Goal: Task Accomplishment & Management: Manage account settings

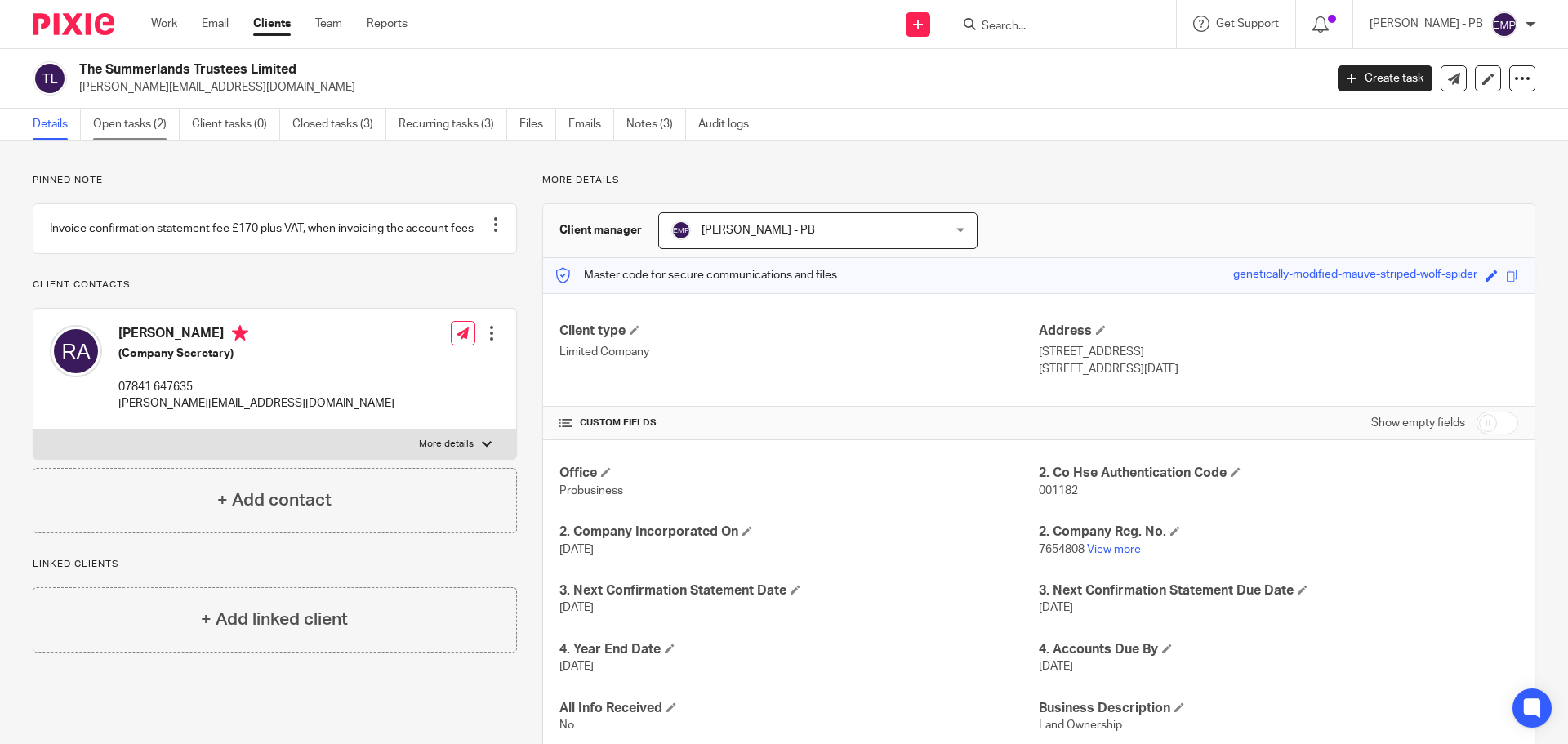
click at [130, 125] on link "Open tasks (2)" at bounding box center [136, 124] width 86 height 32
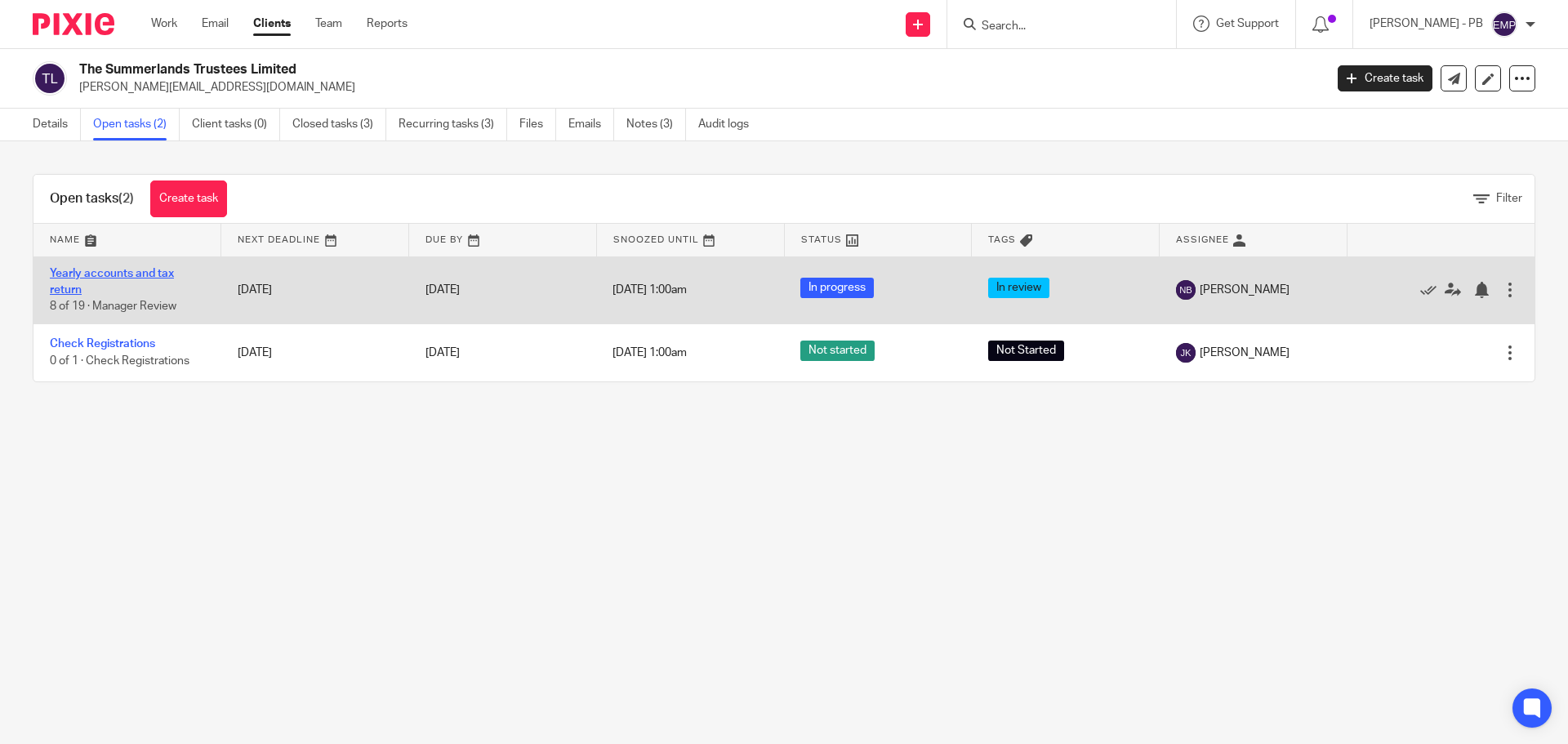
click at [118, 272] on link "Yearly accounts and tax return" at bounding box center [111, 281] width 124 height 28
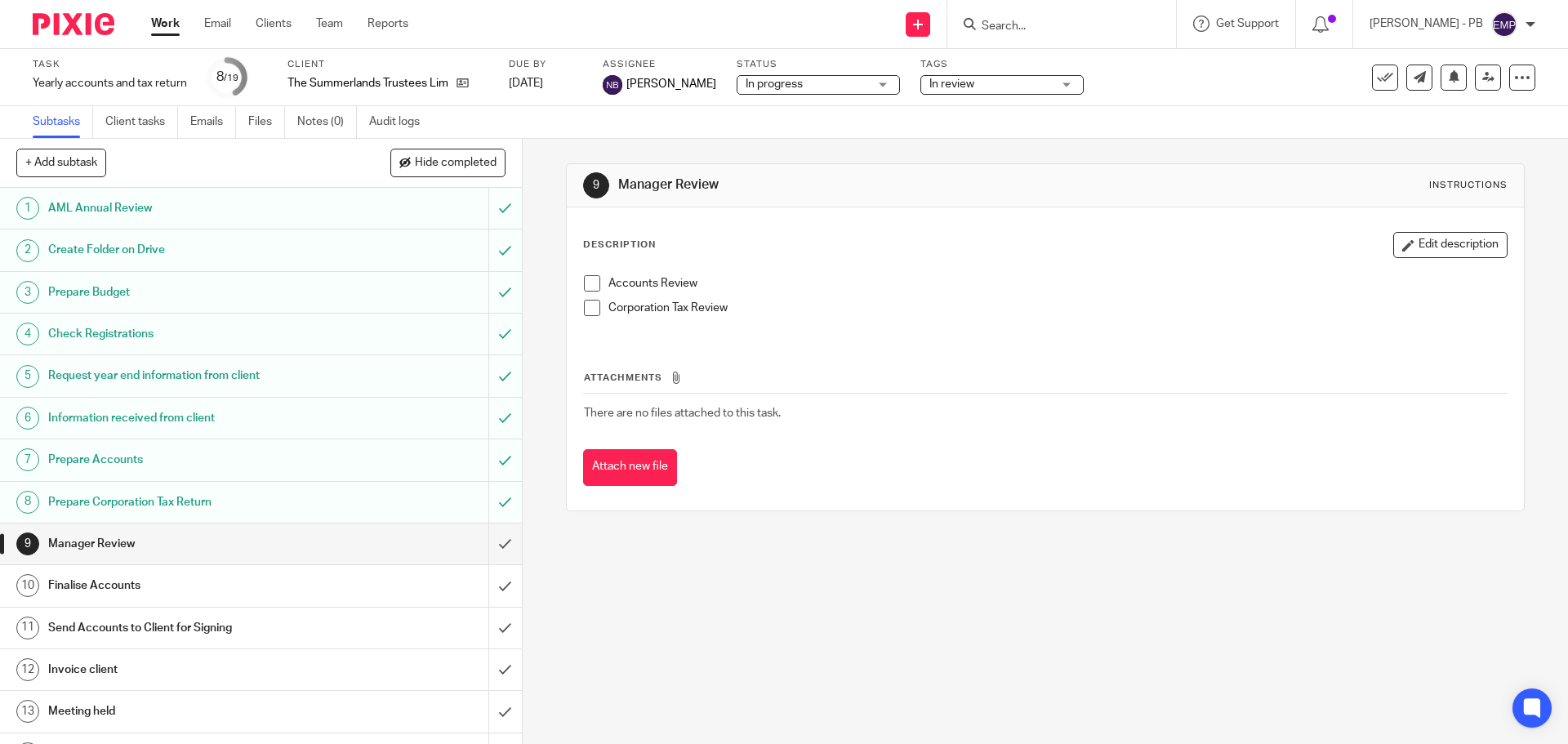
click at [584, 277] on span at bounding box center [591, 283] width 16 height 16
click at [587, 308] on span at bounding box center [591, 307] width 16 height 16
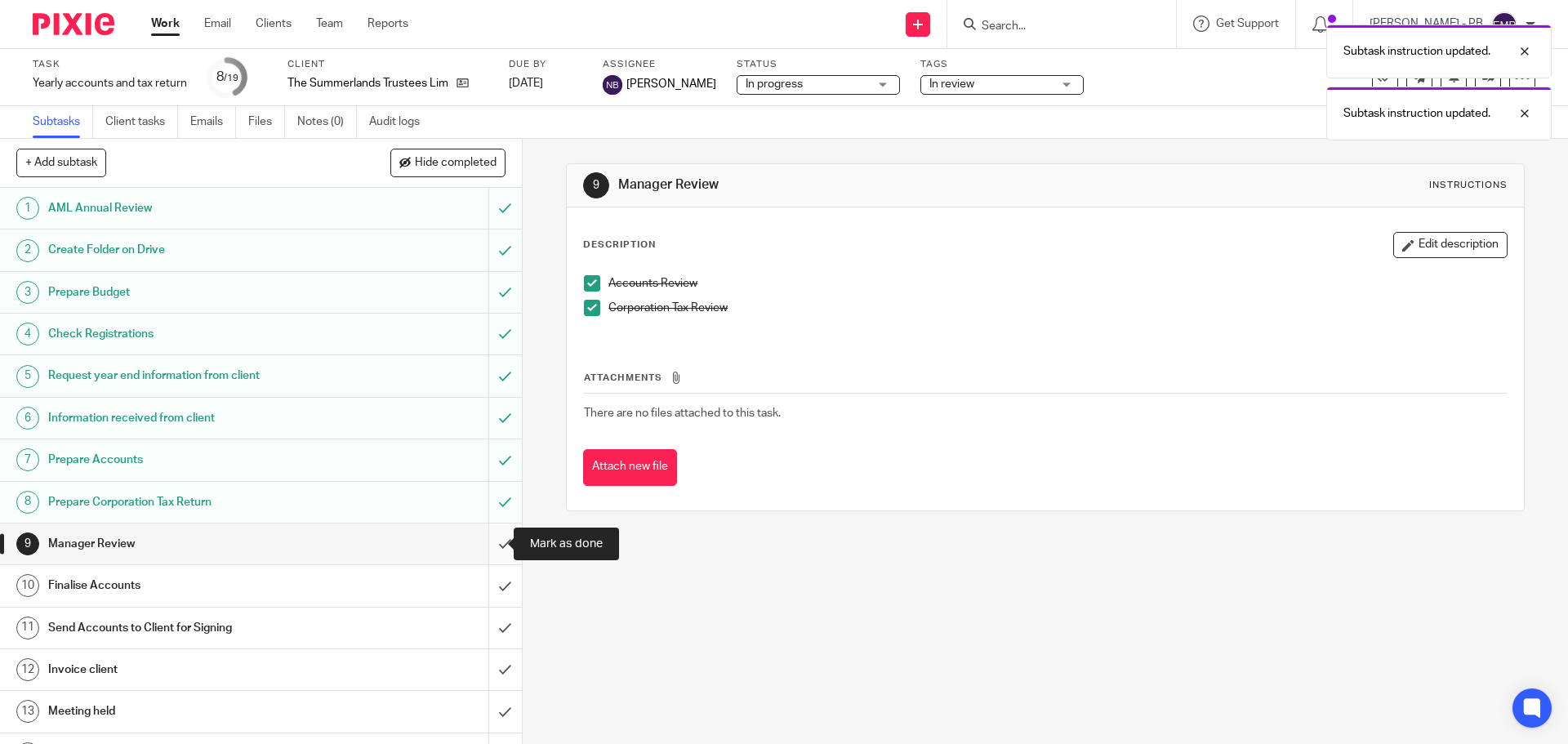
click at [477, 543] on input "submit" at bounding box center [260, 543] width 521 height 41
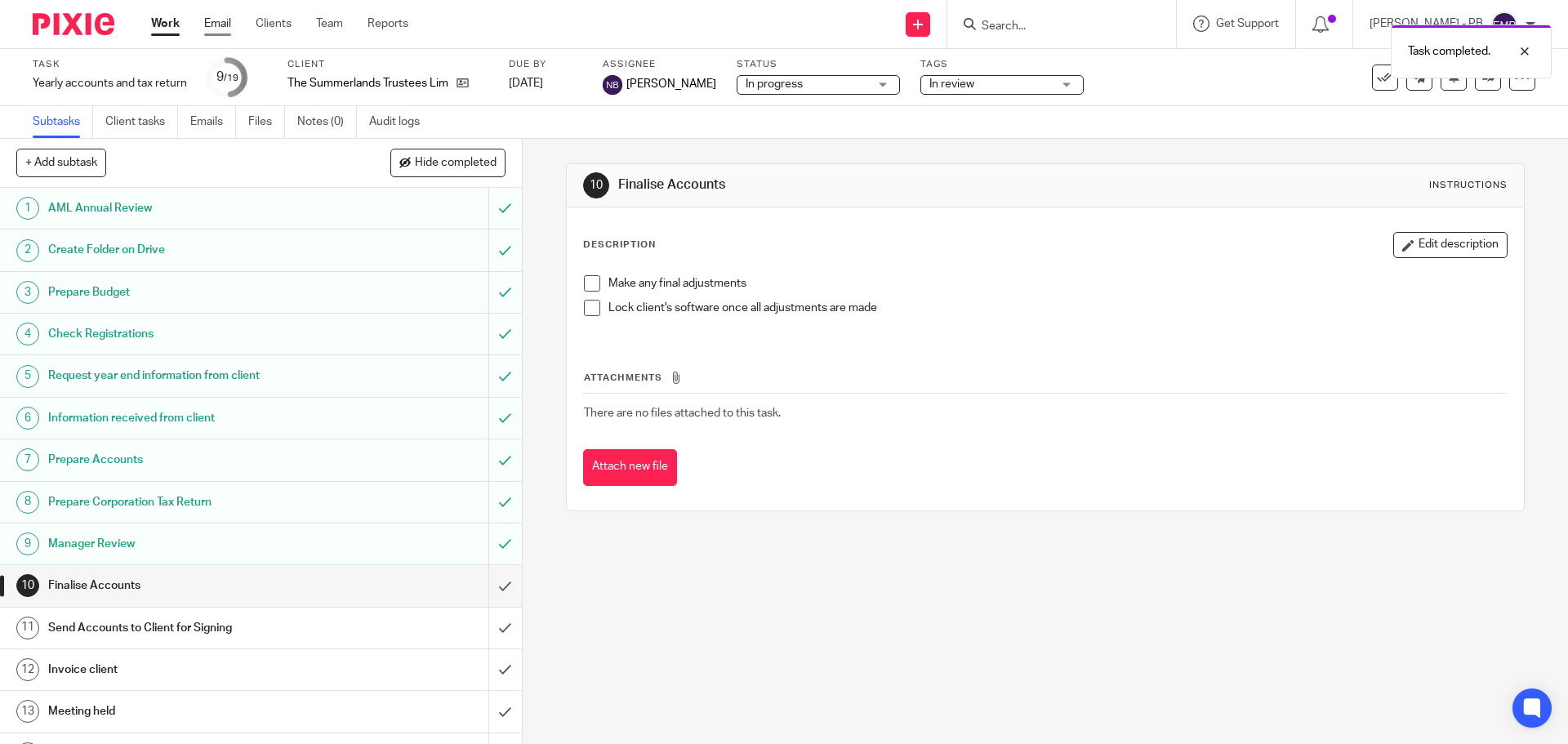
click at [222, 16] on link "Email" at bounding box center [218, 23] width 27 height 16
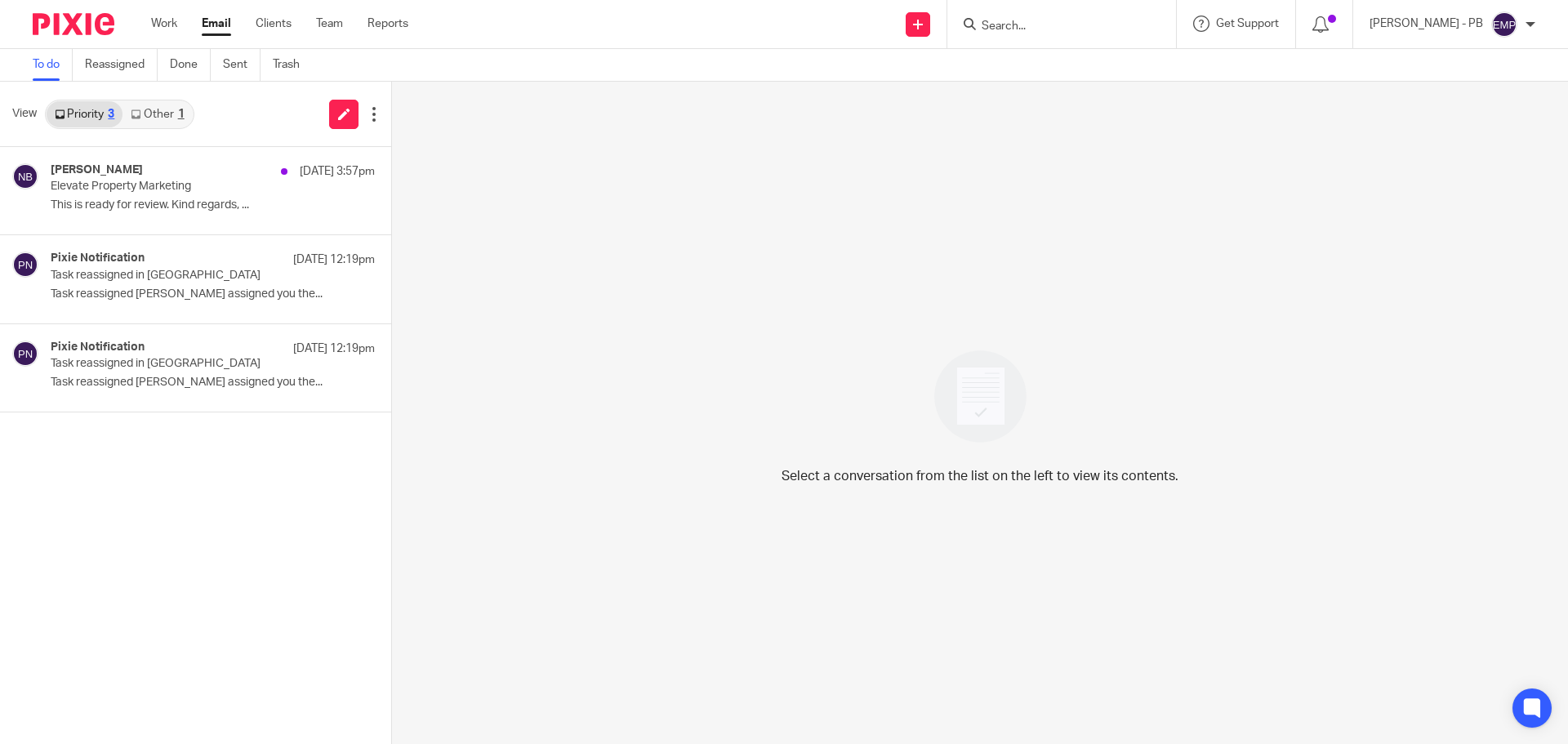
click at [160, 125] on link "Other 1" at bounding box center [157, 113] width 69 height 26
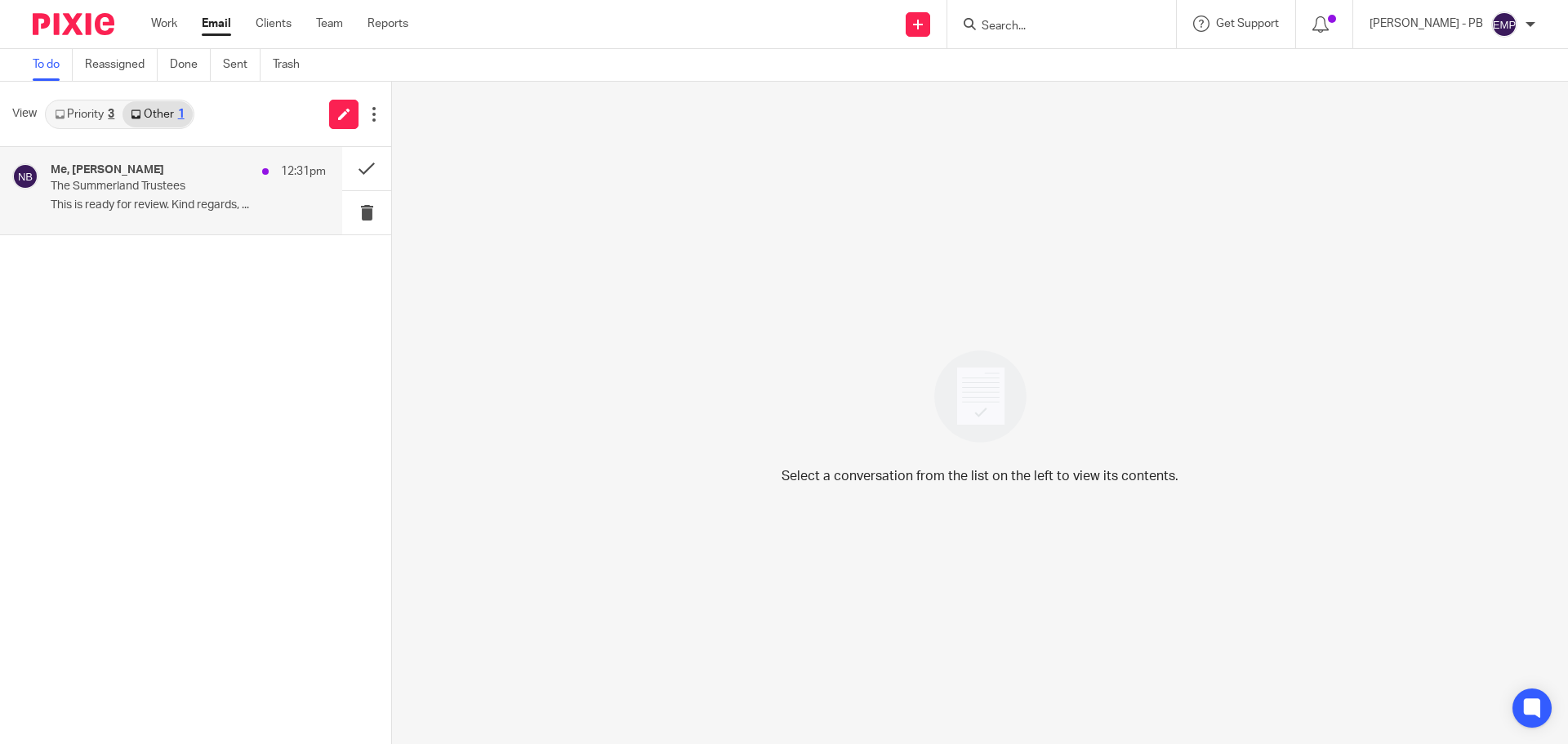
click at [157, 178] on div "Me, Nas Bashir 12:31pm" at bounding box center [188, 171] width 276 height 16
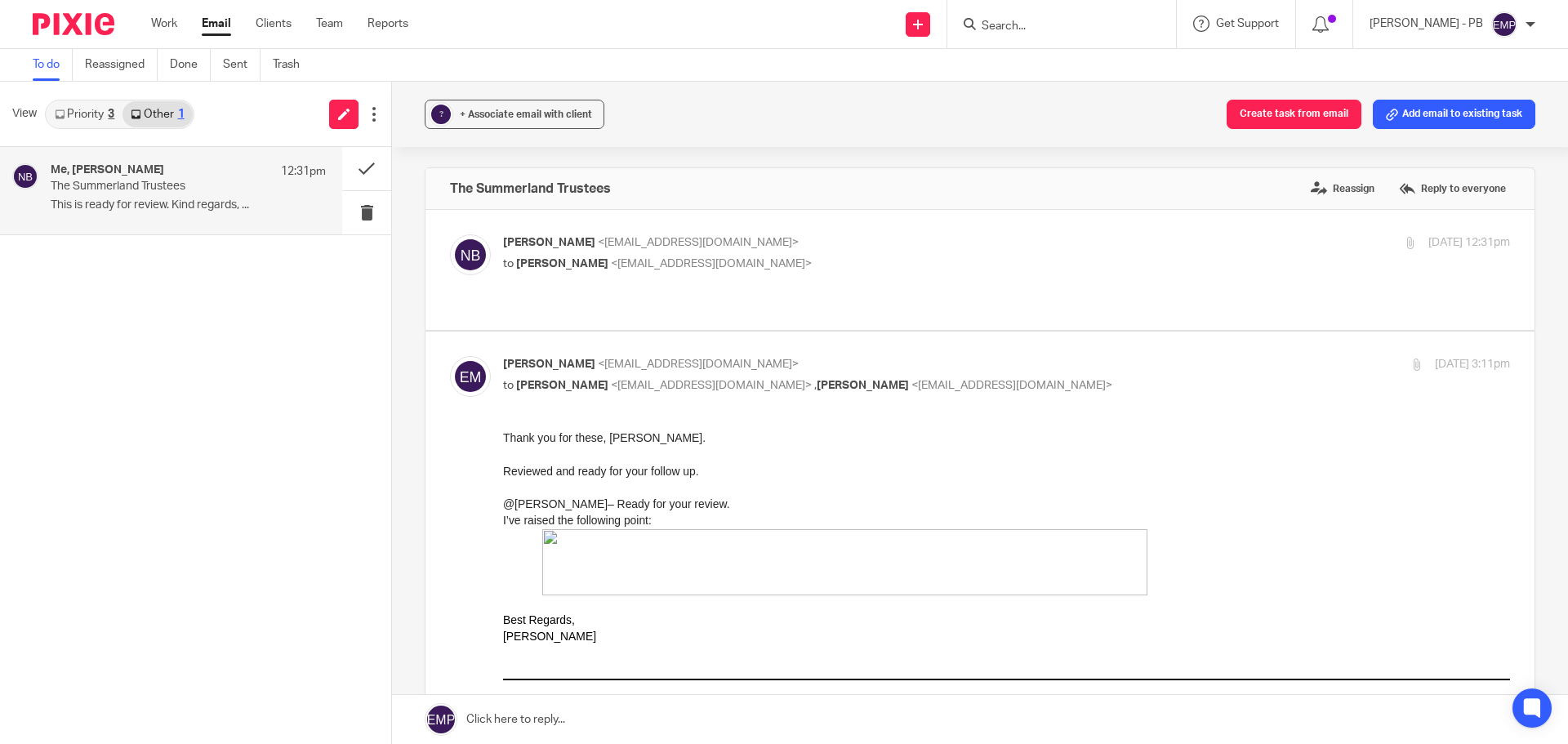
click at [493, 95] on div "? + Associate email with client Create task from email Add email to existing ta…" at bounding box center [979, 114] width 1176 height 65
click at [499, 114] on span "+ Associate email with client" at bounding box center [526, 114] width 133 height 10
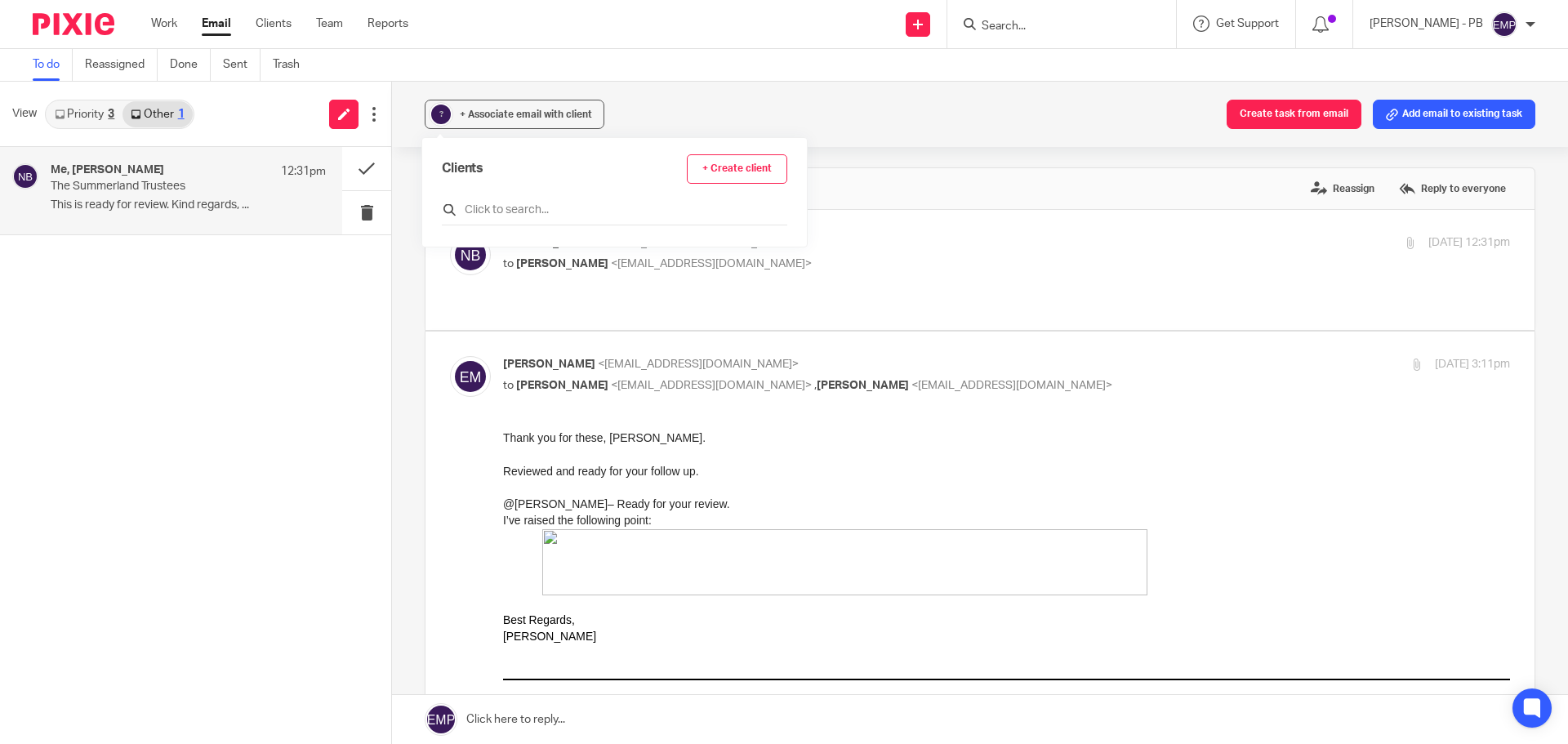
click at [524, 216] on input "text" at bounding box center [615, 209] width 346 height 16
type input "summerla"
click at [449, 289] on input "checkbox" at bounding box center [447, 289] width 12 height 12
checkbox input "true"
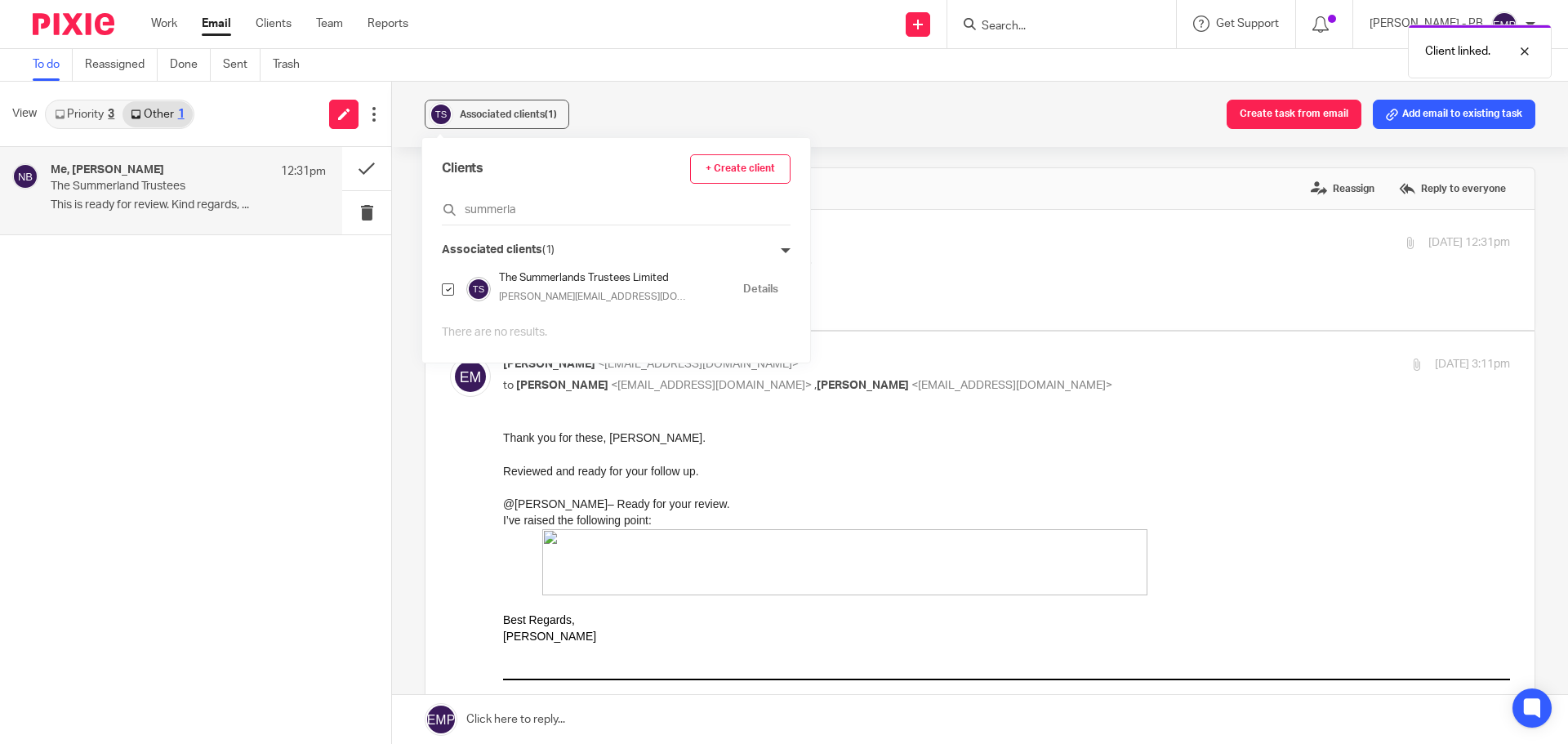
click at [409, 255] on div "Associated clients (1) Create task from email Add email to existing task The Su…" at bounding box center [979, 413] width 1176 height 662
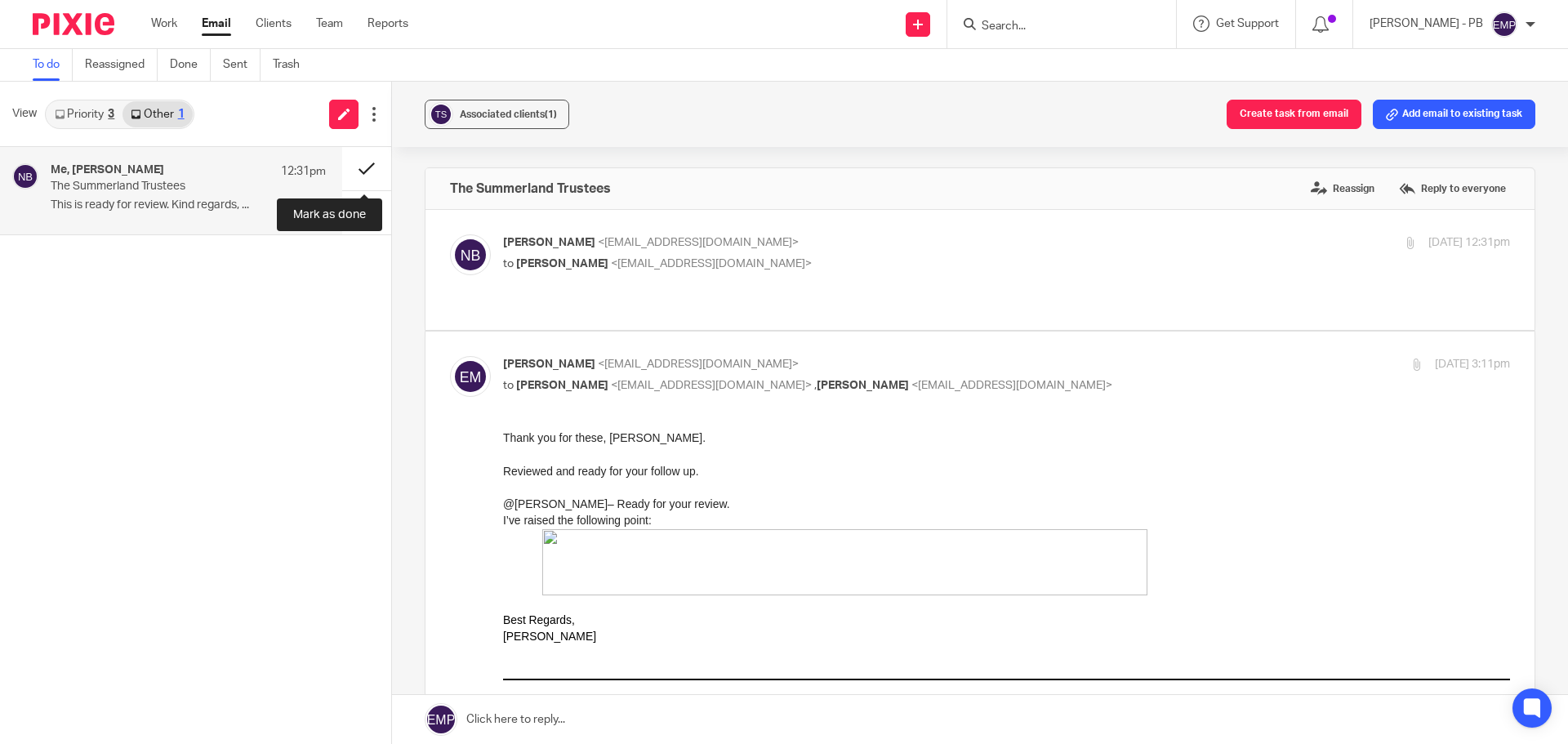
click at [373, 169] on button at bounding box center [366, 168] width 49 height 43
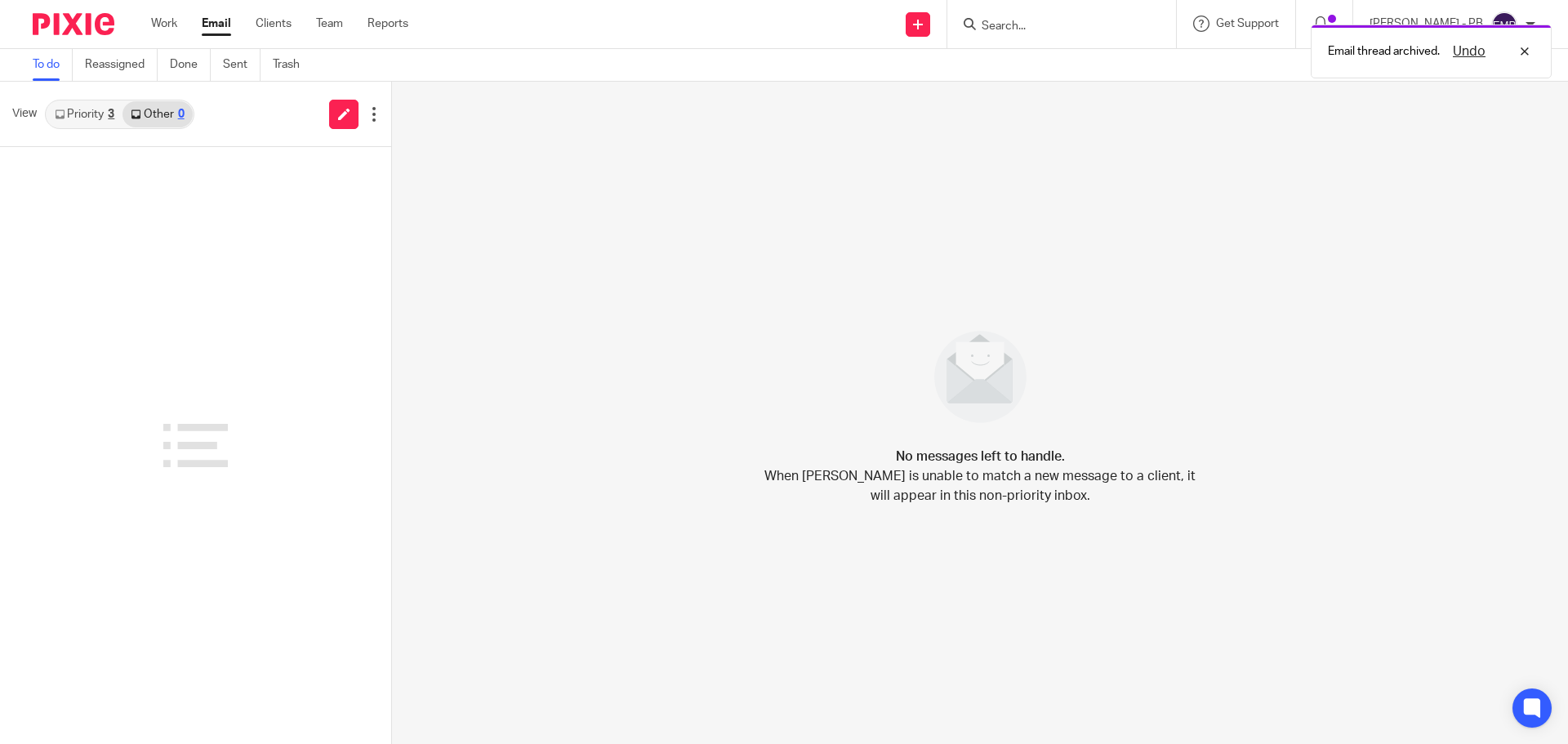
click at [110, 122] on link "Priority 3" at bounding box center [84, 113] width 76 height 26
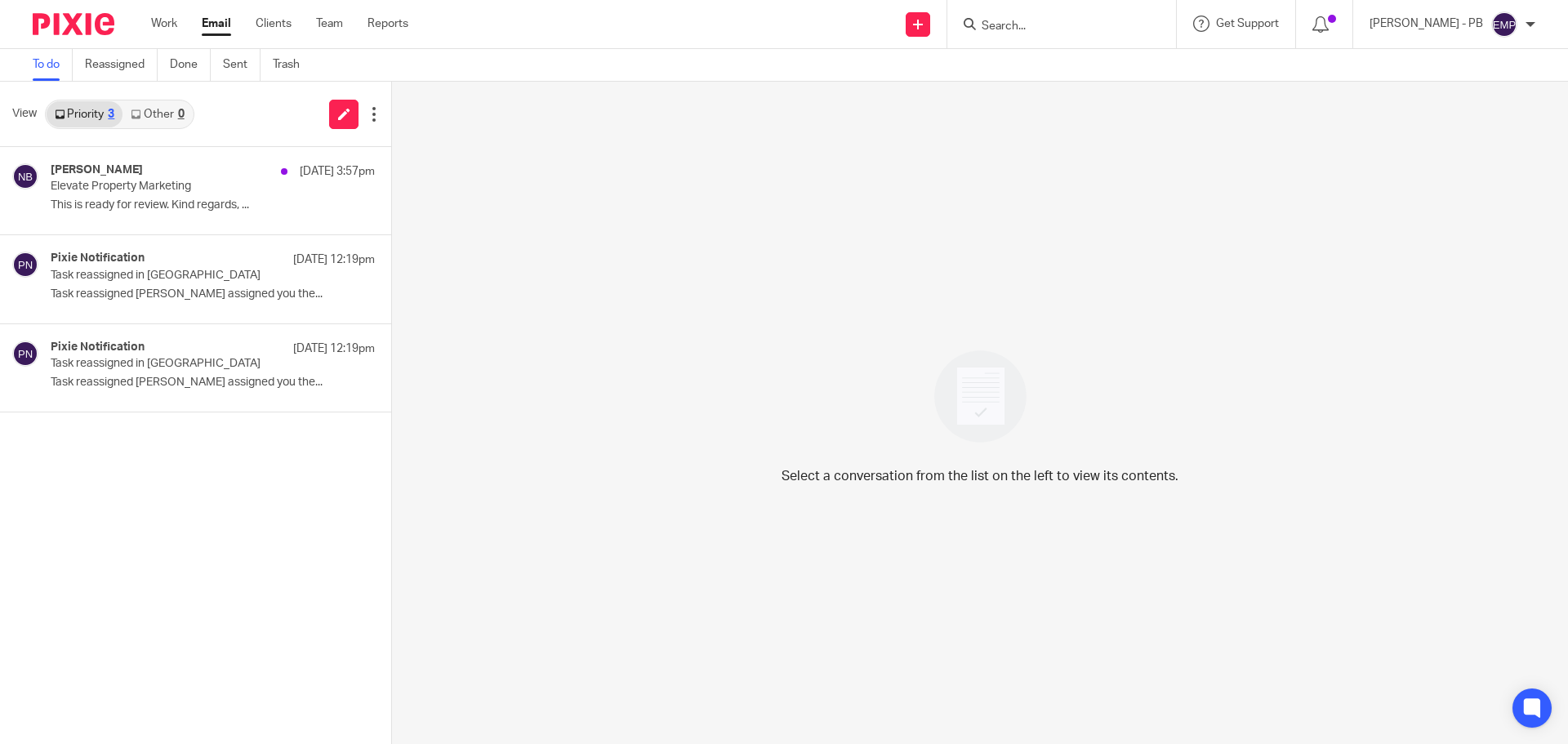
click at [226, 26] on link "Email" at bounding box center [216, 23] width 30 height 16
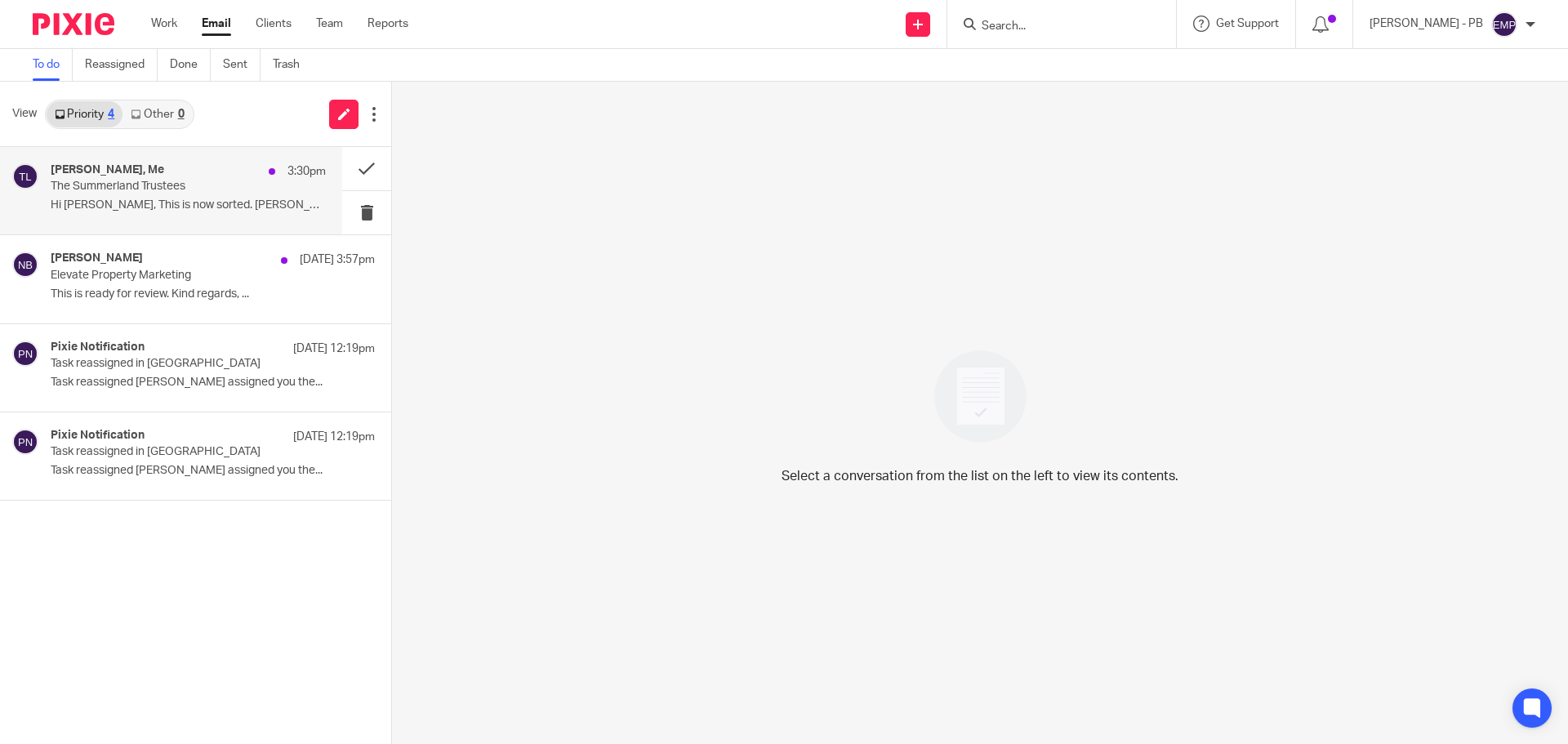
click at [141, 201] on p "Hi Erik, This is now sorted. J Smallshaw..." at bounding box center [188, 205] width 276 height 13
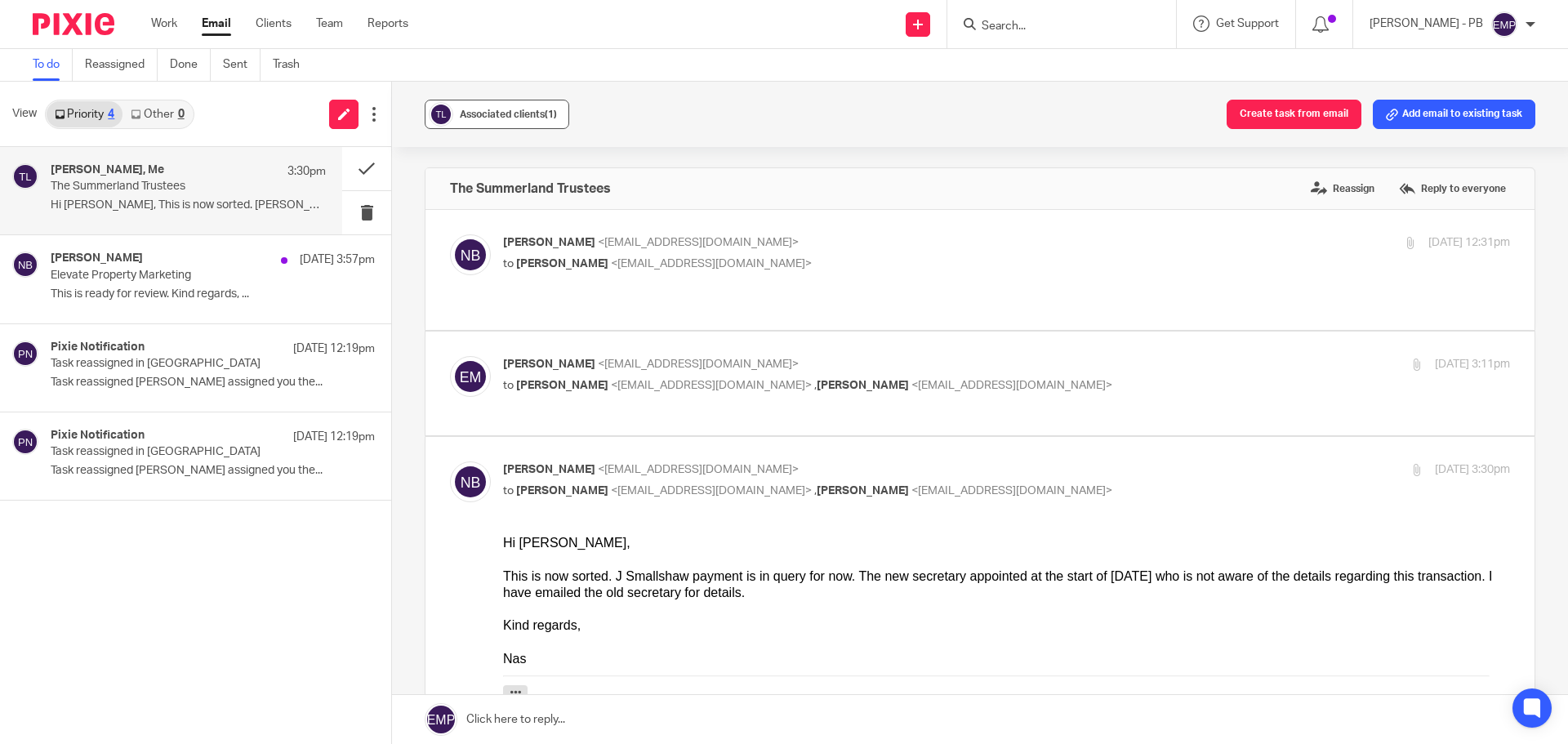
click at [489, 113] on span "Associated clients (1)" at bounding box center [508, 114] width 97 height 10
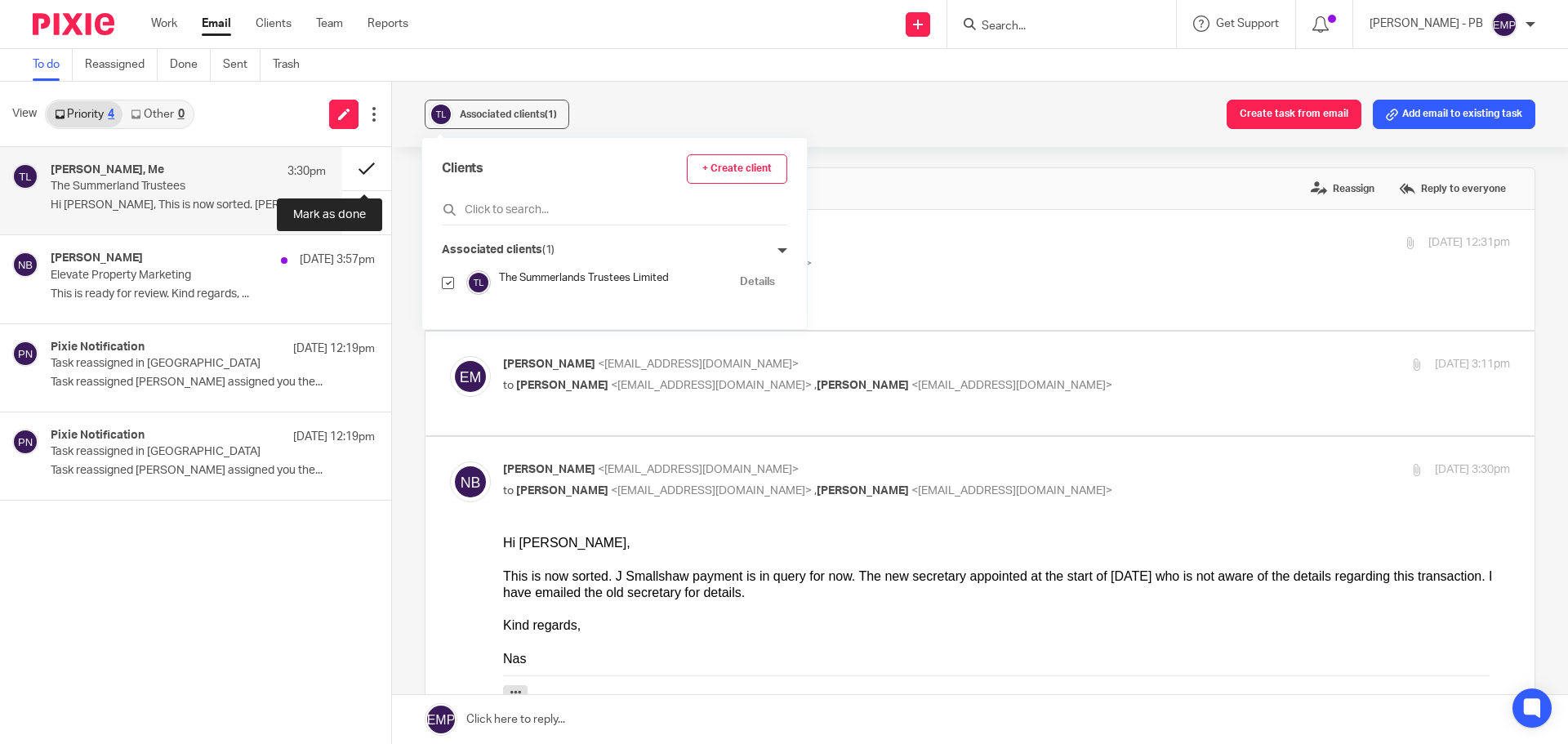
click at [365, 166] on button at bounding box center [366, 168] width 49 height 43
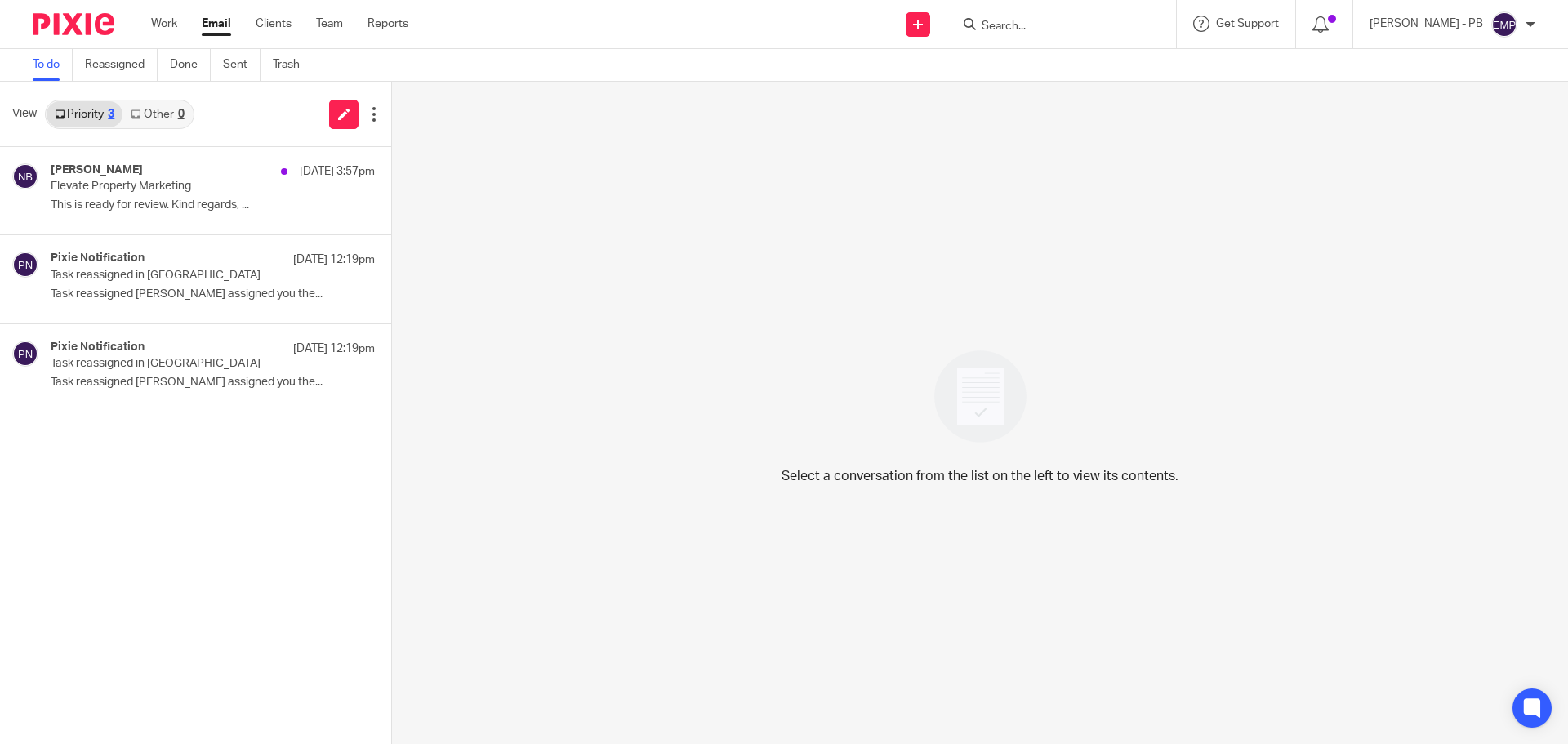
click at [1054, 31] on input "Search" at bounding box center [1052, 26] width 147 height 14
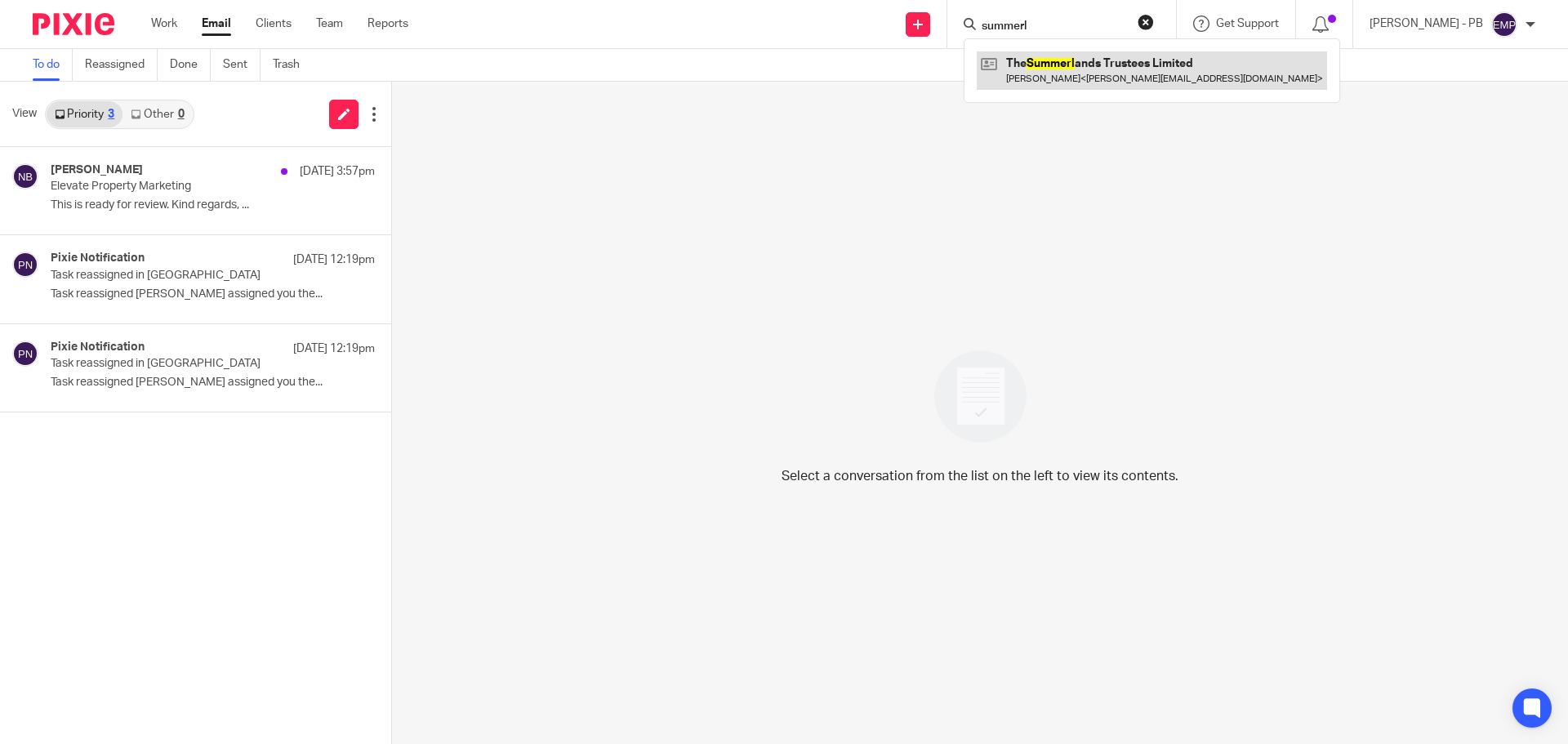
type input "summerl"
click at [1097, 78] on link at bounding box center [1151, 70] width 350 height 37
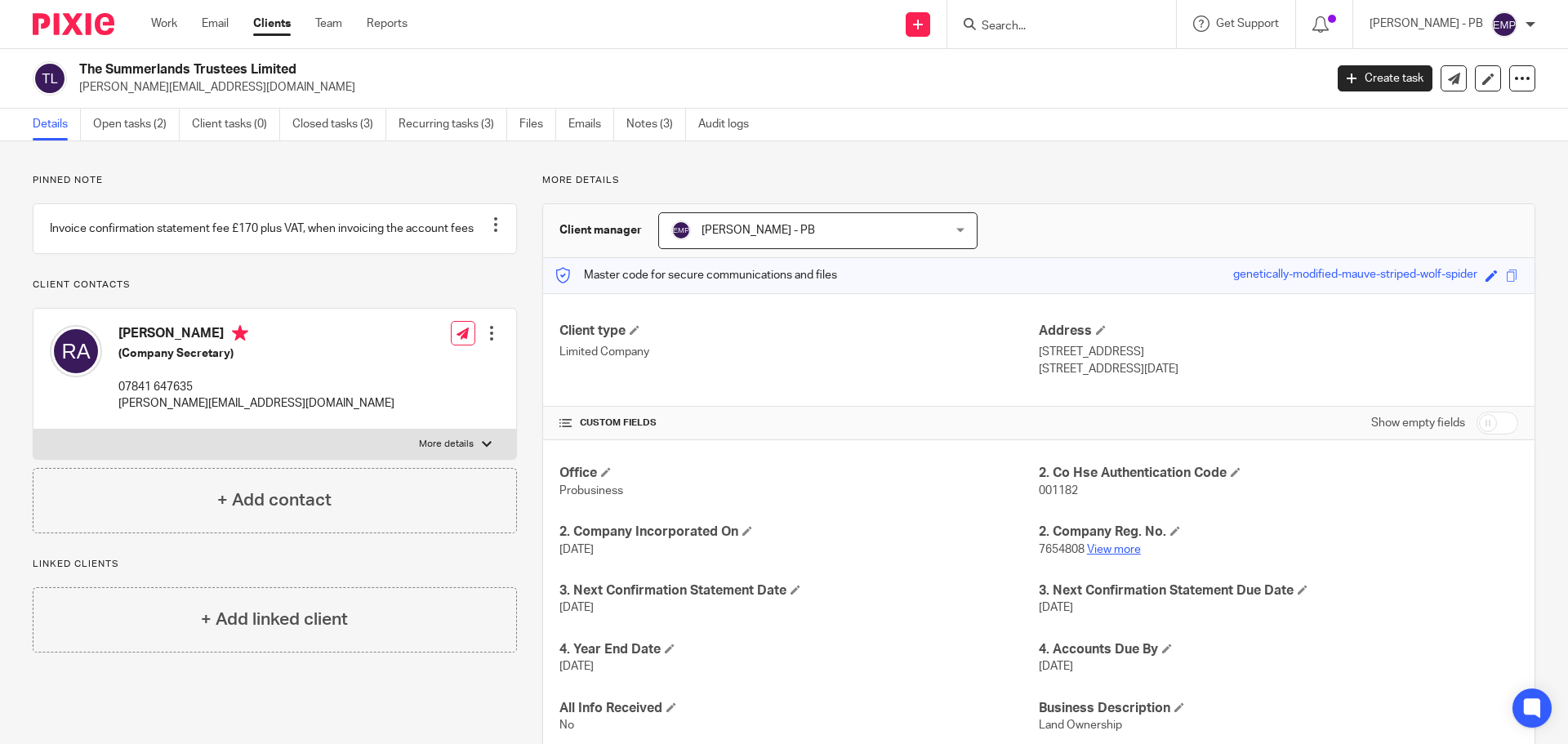
click at [1096, 551] on link "View more" at bounding box center [1114, 549] width 54 height 12
